Goal: Transaction & Acquisition: Download file/media

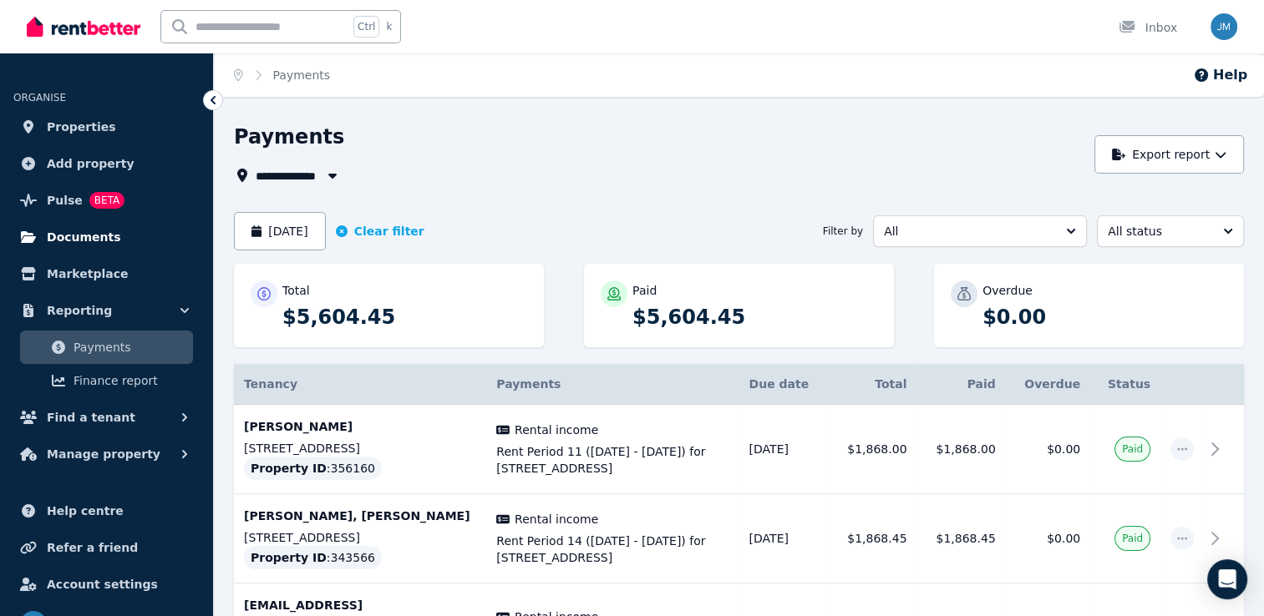
click at [84, 237] on span "Documents" at bounding box center [84, 237] width 74 height 20
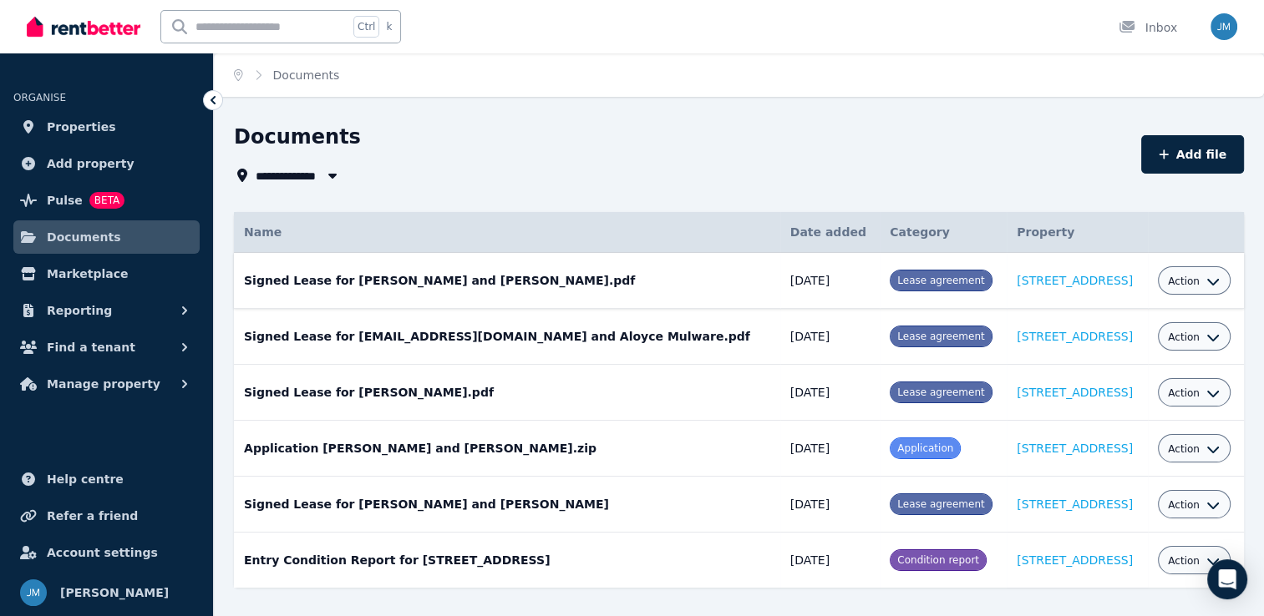
click at [1206, 279] on icon "button" at bounding box center [1212, 281] width 13 height 13
click at [1138, 376] on link "Download" at bounding box center [1142, 379] width 160 height 30
click at [496, 153] on div "Documents" at bounding box center [682, 140] width 897 height 32
click at [1206, 336] on icon "button" at bounding box center [1212, 337] width 13 height 13
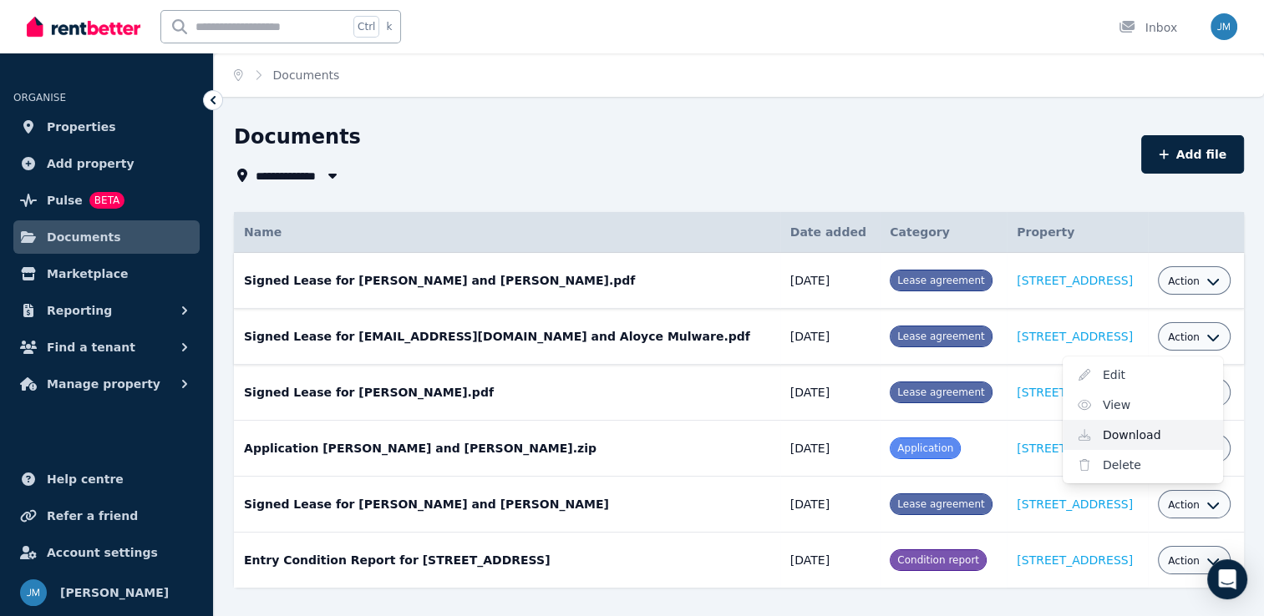
click at [1124, 440] on link "Download" at bounding box center [1142, 435] width 160 height 30
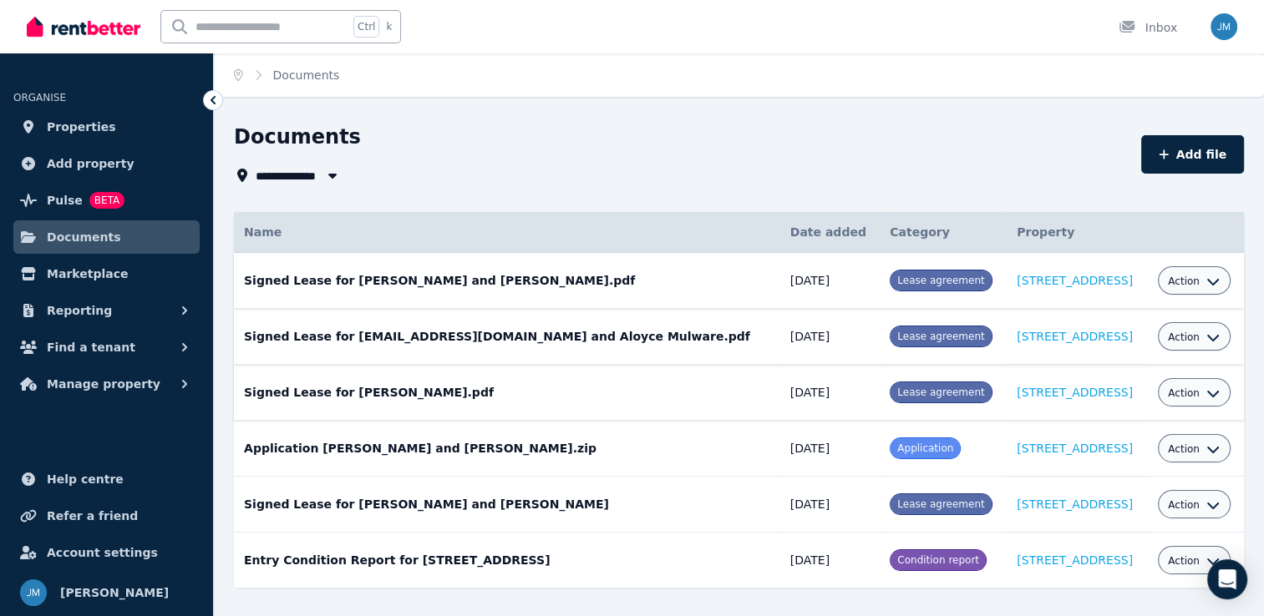
click at [538, 371] on td "Signed Lease for [PERSON_NAME].pdf Date added: [DATE] Category: Lease agreement…" at bounding box center [507, 393] width 546 height 56
click at [1206, 389] on icon "button" at bounding box center [1212, 393] width 13 height 13
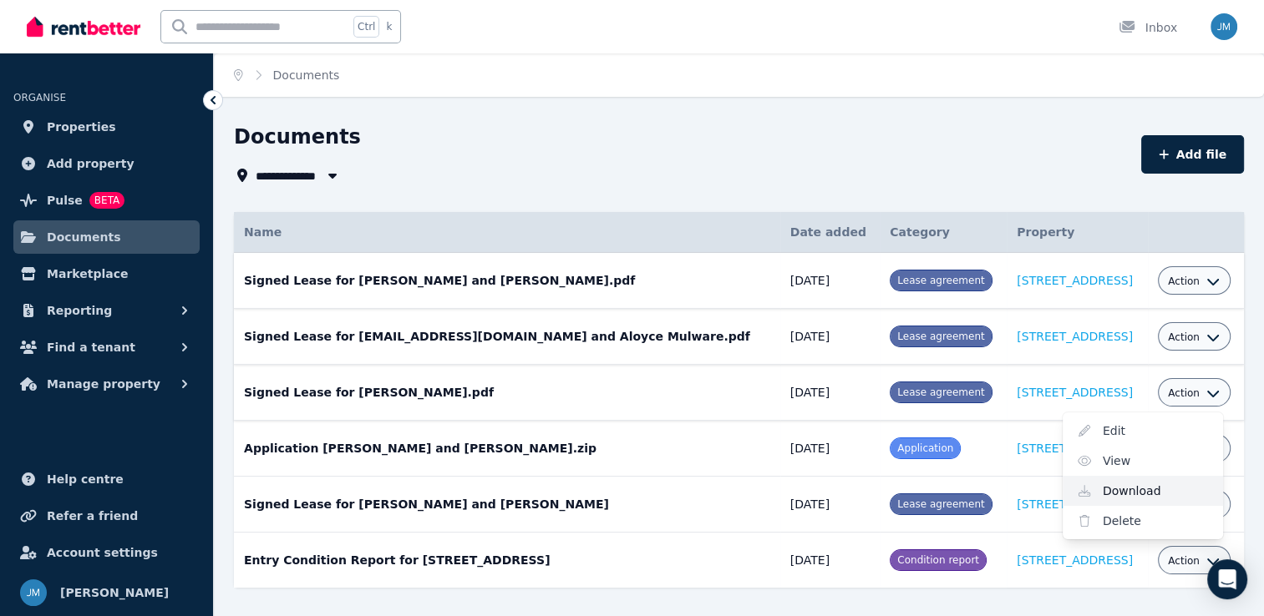
click at [1142, 493] on link "Download" at bounding box center [1142, 491] width 160 height 30
